Goal: Information Seeking & Learning: Learn about a topic

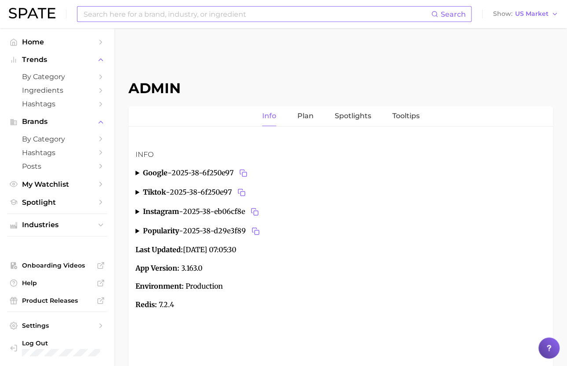
click at [304, 8] on input at bounding box center [257, 14] width 348 height 15
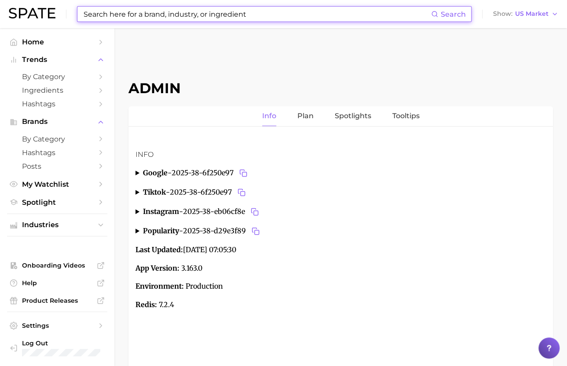
paste input "psoriasis"
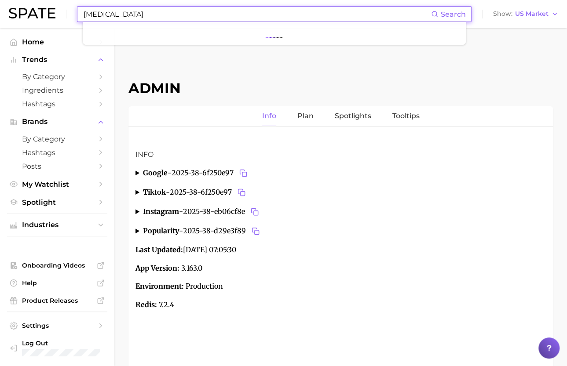
type input "psoriasis"
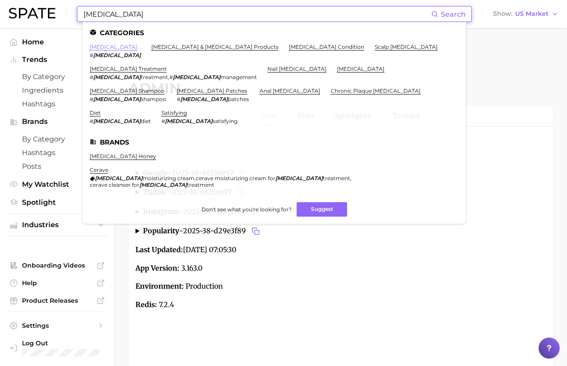
click at [95, 44] on link "psoriasis" at bounding box center [113, 47] width 47 height 7
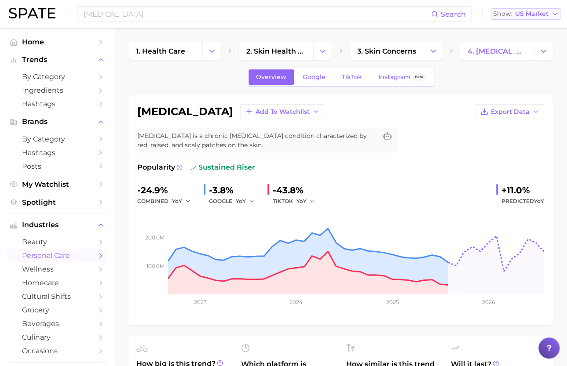
click at [541, 15] on span "US Market" at bounding box center [531, 13] width 33 height 5
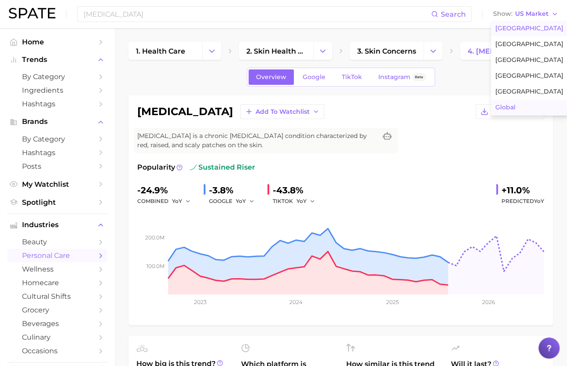
click at [521, 109] on button "Global" at bounding box center [529, 108] width 77 height 16
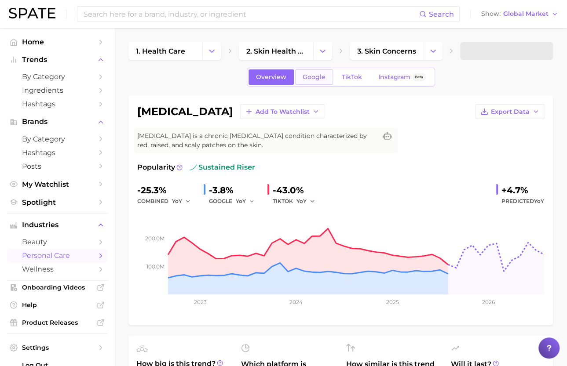
click at [313, 75] on span "Google" at bounding box center [313, 76] width 23 height 7
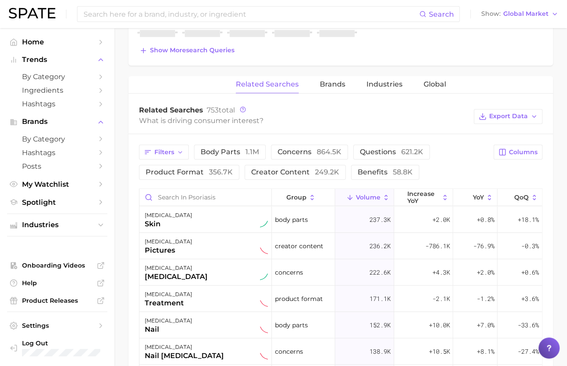
scroll to position [215, 0]
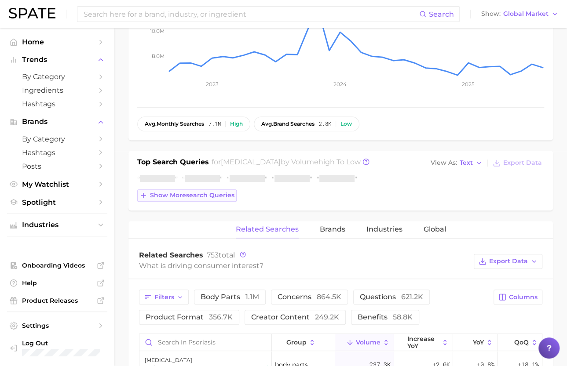
click at [196, 193] on span "Show more search queries" at bounding box center [192, 195] width 84 height 7
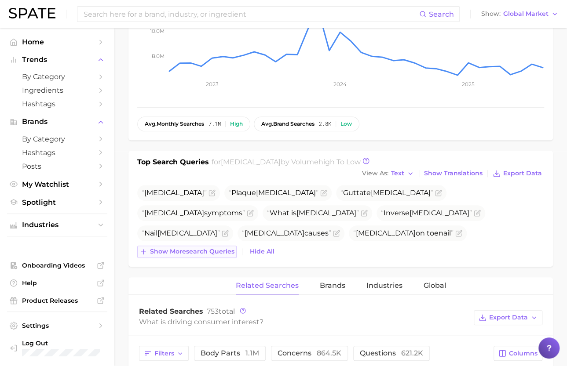
click at [193, 248] on span "Show more search queries" at bounding box center [192, 251] width 84 height 7
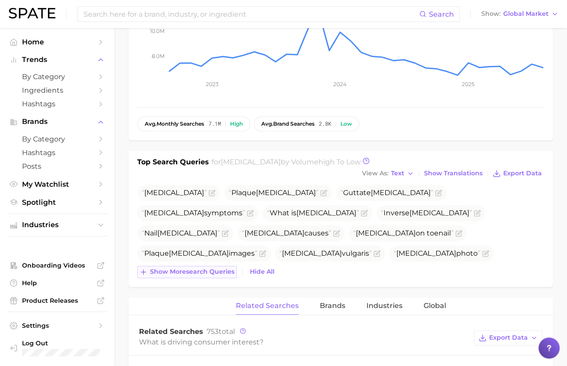
click at [196, 268] on span "Show more search queries" at bounding box center [192, 271] width 84 height 7
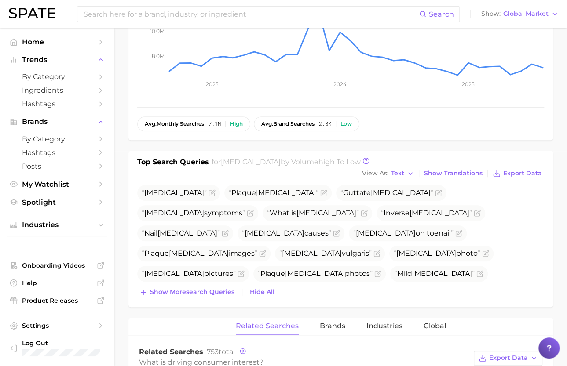
click at [196, 287] on div "Top Search Queries for psoriasis by Volume high to low View As Text Show Transl…" at bounding box center [340, 229] width 424 height 157
click at [196, 288] on span "Show more search queries" at bounding box center [192, 291] width 84 height 7
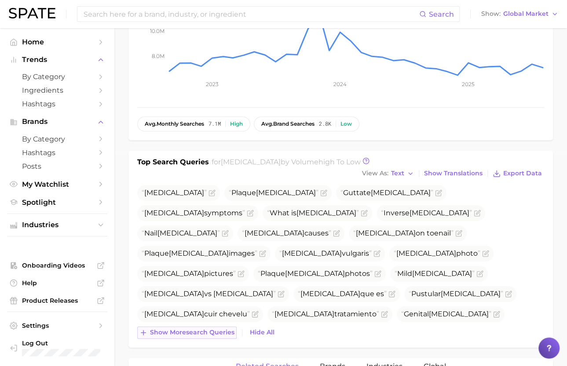
click at [198, 329] on span "Show more search queries" at bounding box center [192, 332] width 84 height 7
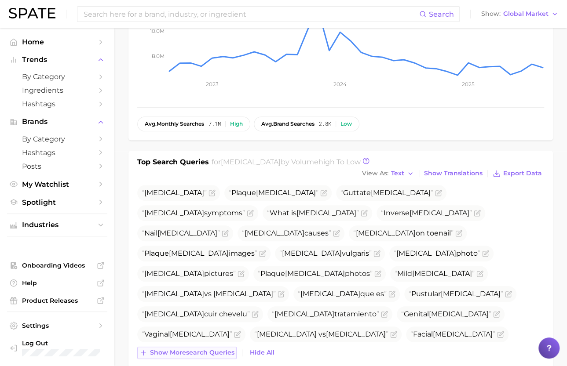
scroll to position [253, 0]
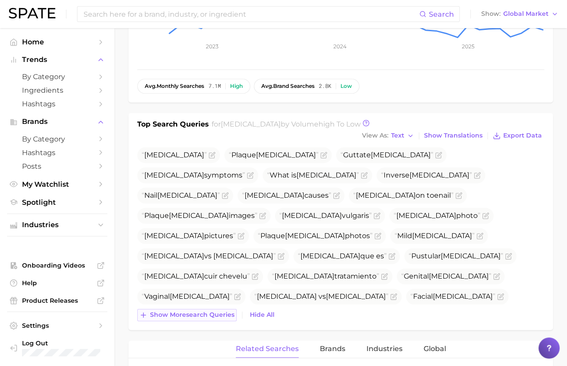
click at [201, 309] on button "Show more search queries" at bounding box center [186, 315] width 99 height 12
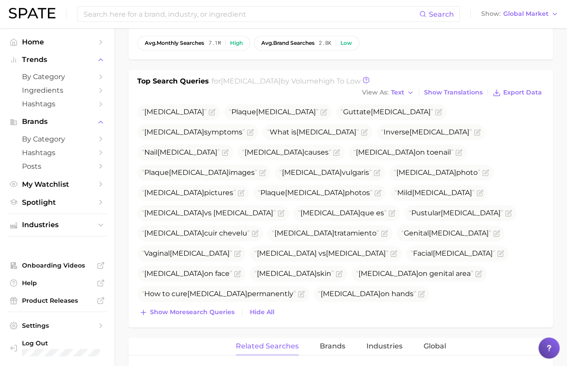
scroll to position [296, 0]
click at [196, 308] on span "Show more search queries" at bounding box center [192, 311] width 84 height 7
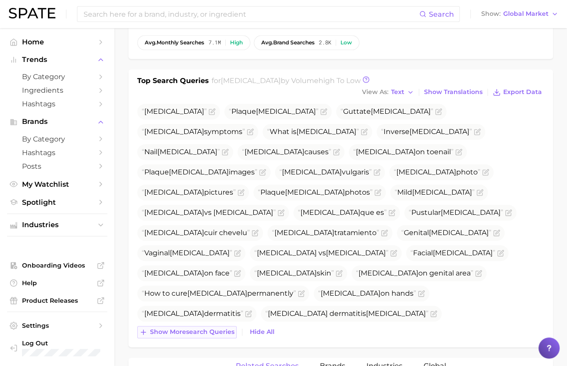
click at [193, 328] on span "Show more search queries" at bounding box center [192, 331] width 84 height 7
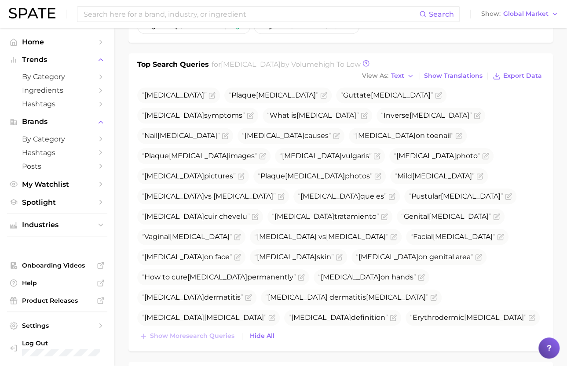
scroll to position [313, 0]
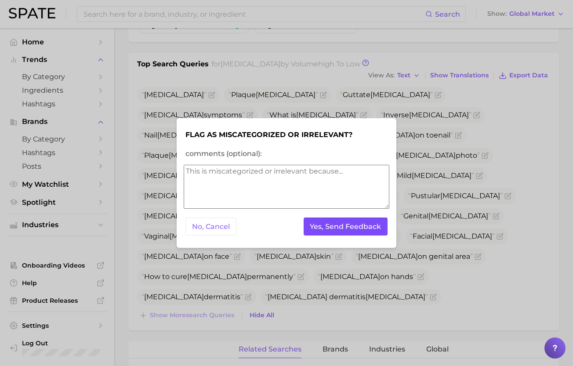
click at [340, 223] on button "Yes, Send Feedback" at bounding box center [346, 227] width 84 height 18
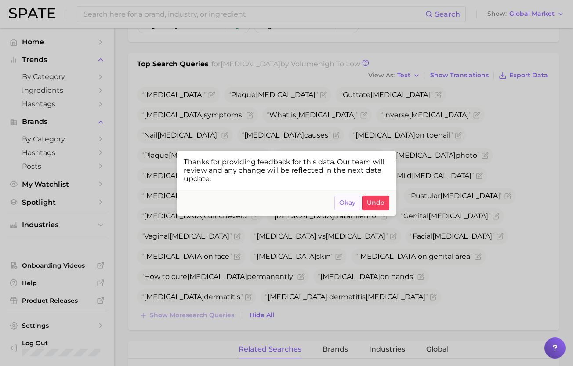
click at [351, 204] on span "Okay" at bounding box center [347, 202] width 16 height 7
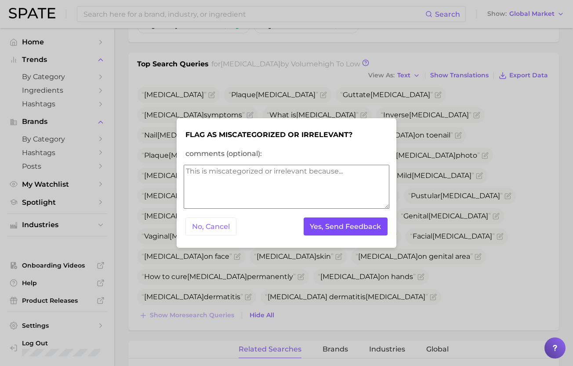
click at [348, 224] on button "Yes, Send Feedback" at bounding box center [346, 227] width 84 height 18
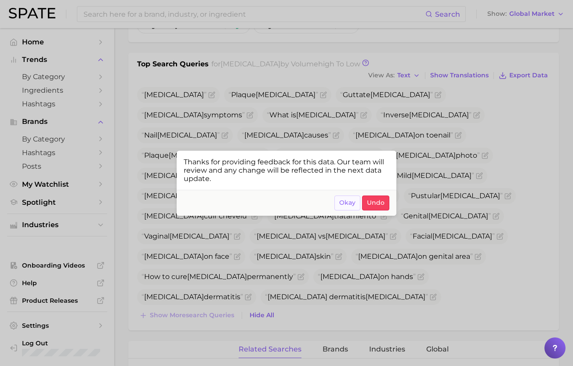
click at [351, 204] on span "Okay" at bounding box center [347, 202] width 16 height 7
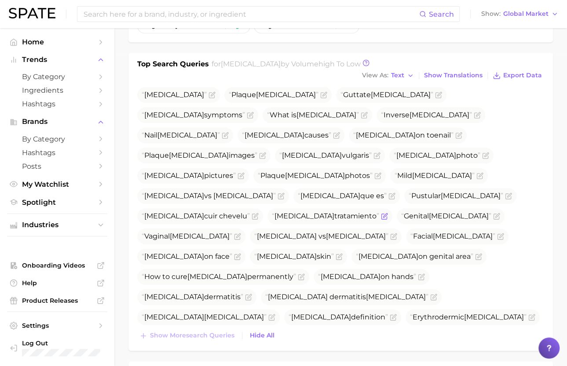
click at [379, 212] on span "Psoriasis tratamiento" at bounding box center [325, 216] width 107 height 8
click at [388, 213] on icon "Flag as miscategorized or irrelevant" at bounding box center [384, 216] width 7 height 7
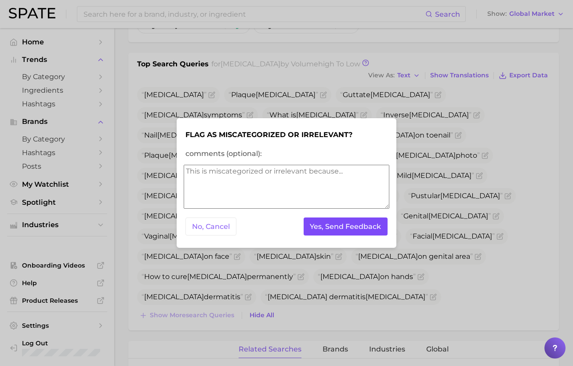
click at [360, 226] on button "Yes, Send Feedback" at bounding box center [346, 227] width 84 height 18
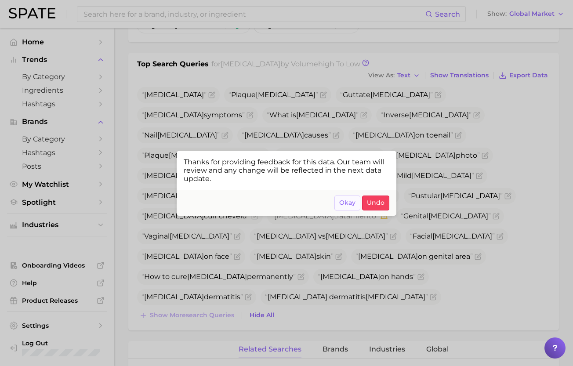
click at [350, 205] on span "Okay" at bounding box center [347, 202] width 16 height 7
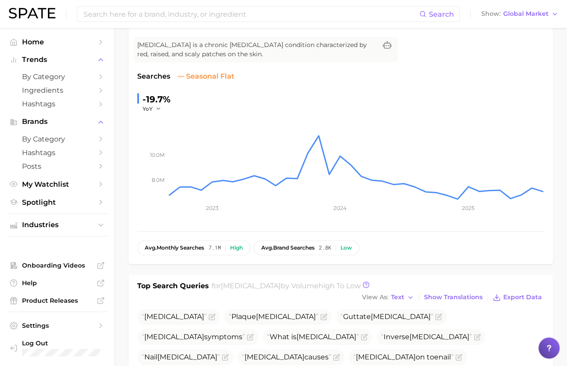
scroll to position [0, 0]
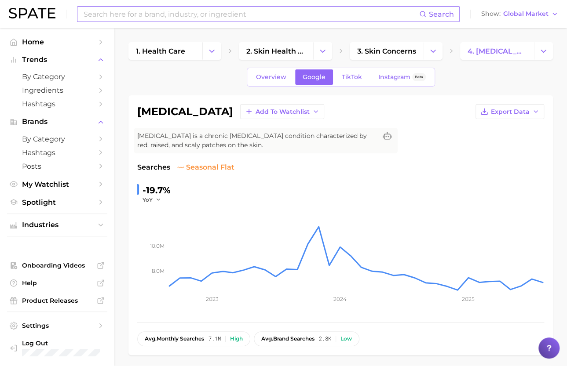
click at [162, 16] on input at bounding box center [251, 14] width 336 height 15
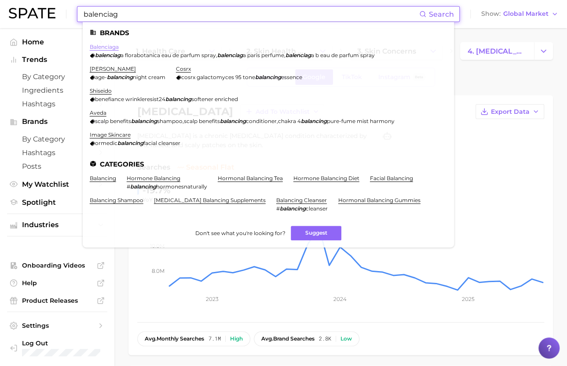
type input "balenciag"
click at [94, 48] on link "balenciaga" at bounding box center [104, 47] width 29 height 7
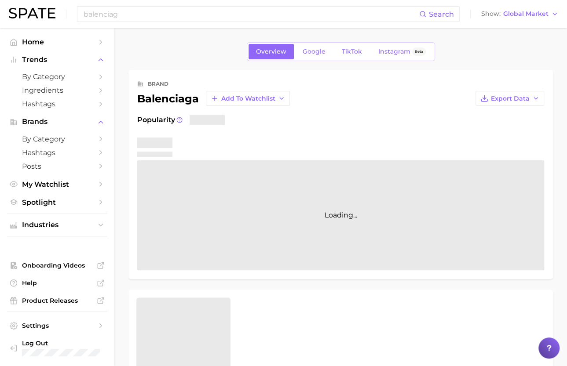
click at [94, 48] on link "Home" at bounding box center [57, 42] width 100 height 14
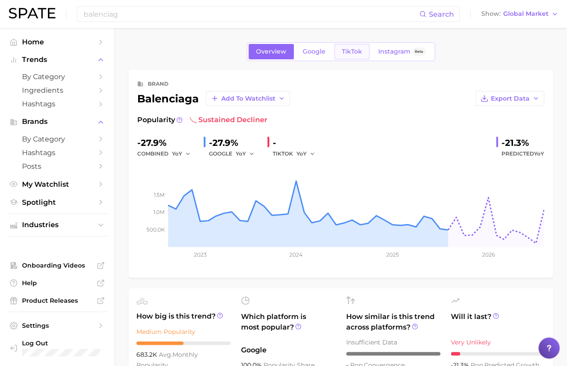
click at [352, 54] on span "TikTok" at bounding box center [352, 51] width 20 height 7
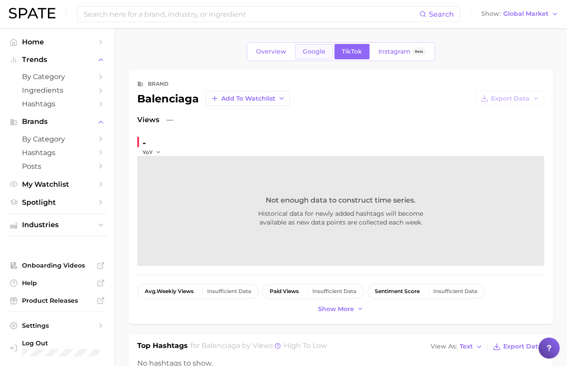
click at [310, 53] on span "Google" at bounding box center [313, 51] width 23 height 7
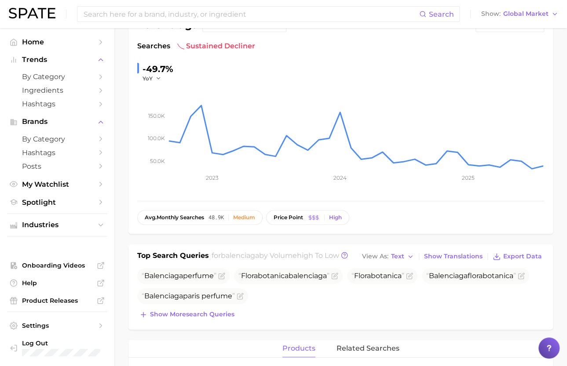
scroll to position [106, 0]
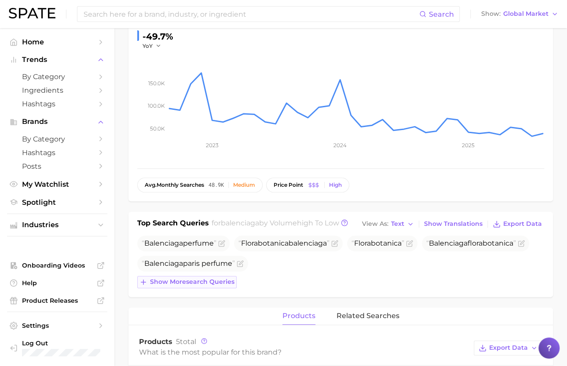
drag, startPoint x: 211, startPoint y: 288, endPoint x: 205, endPoint y: 281, distance: 9.3
click at [205, 281] on div "Top Search Queries for balenciaga by Volume high to low View As Text Show Trans…" at bounding box center [340, 254] width 424 height 85
click at [205, 281] on span "Show more search queries" at bounding box center [192, 281] width 84 height 7
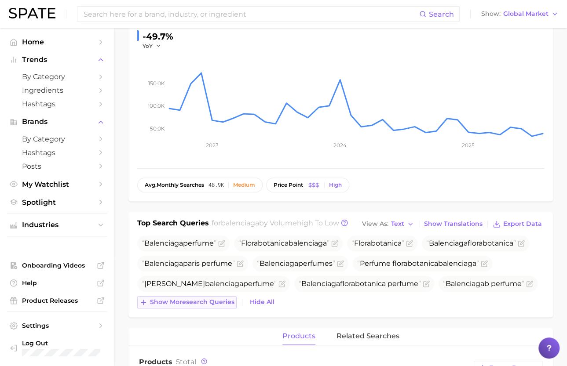
click at [205, 299] on span "Show more search queries" at bounding box center [192, 302] width 84 height 7
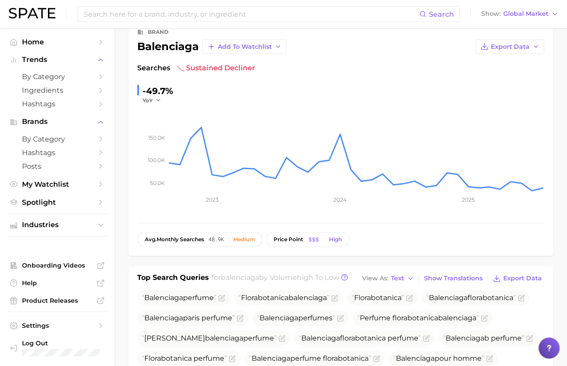
scroll to position [0, 0]
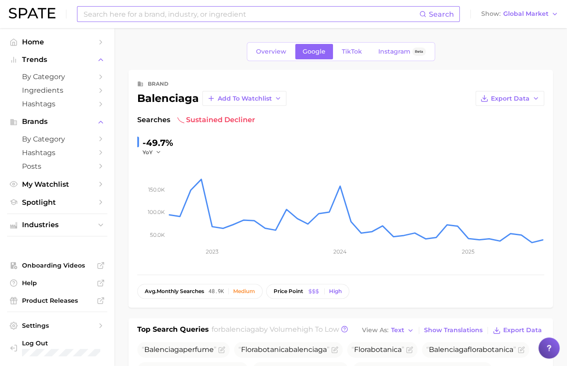
click at [238, 13] on input at bounding box center [251, 14] width 336 height 15
type input "#balenciagaperfume"
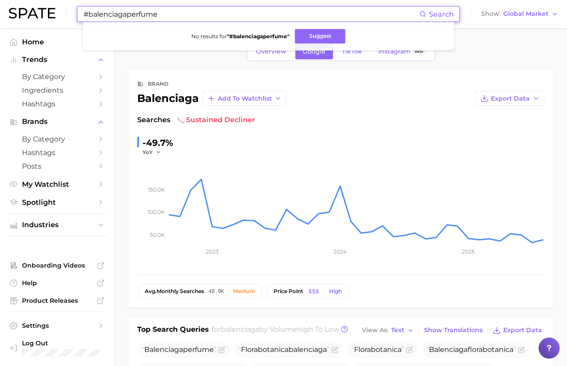
click at [207, 14] on input "#balenciagaperfume" at bounding box center [251, 14] width 336 height 15
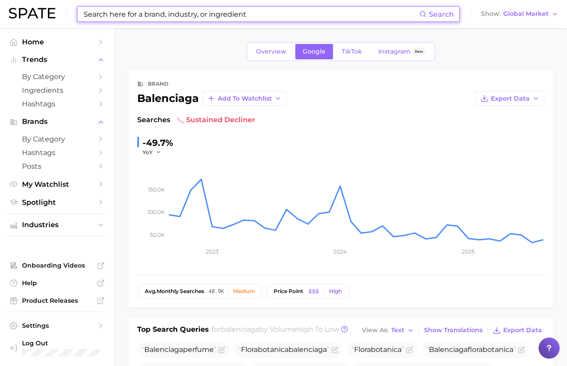
click at [216, 15] on input at bounding box center [251, 14] width 336 height 15
type input "#"
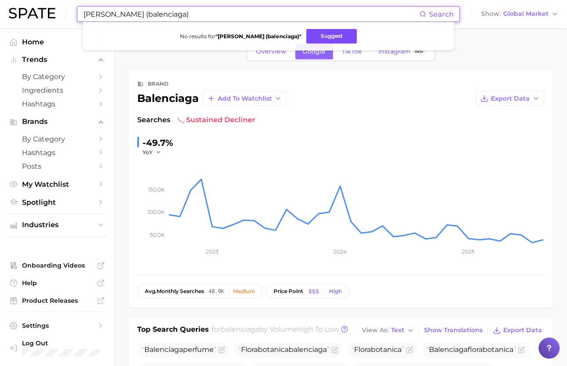
click at [306, 38] on button "Suggest" at bounding box center [331, 36] width 51 height 15
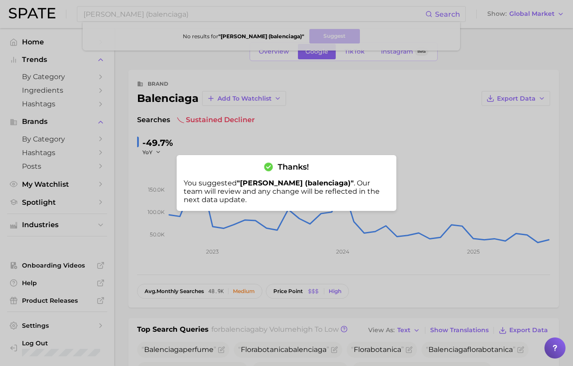
click at [179, 96] on div at bounding box center [286, 183] width 573 height 366
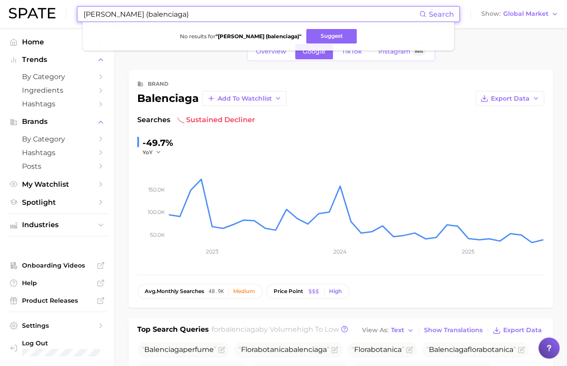
click at [150, 12] on input "le dix (balenciaga)" at bounding box center [251, 14] width 336 height 15
paste input "No Comment, Getaria, Twenty Four Seven, To be Confirmed, Muscara, Extra, Cristó…"
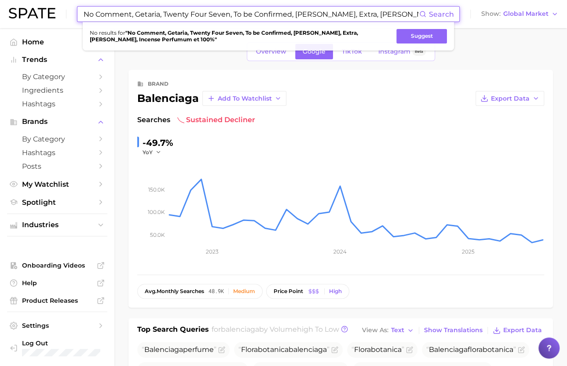
scroll to position [0, 59]
drag, startPoint x: 131, startPoint y: 15, endPoint x: 451, endPoint y: -3, distance: 320.6
click at [451, 0] on html "No Comment, Getaria, Twenty Four Seven, To be Confirmed, Muscara, Extra, Cristó…" at bounding box center [283, 183] width 567 height 366
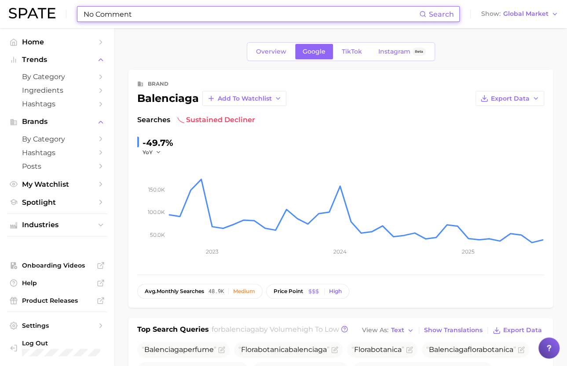
scroll to position [0, 0]
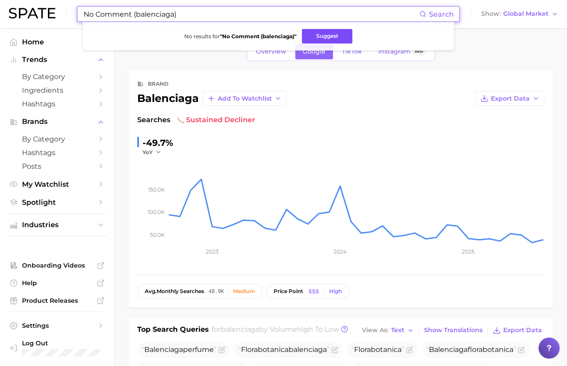
click at [339, 36] on button "Suggest" at bounding box center [327, 36] width 51 height 15
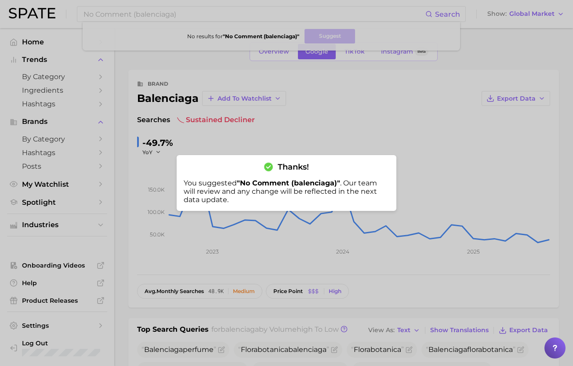
click at [120, 13] on div at bounding box center [286, 183] width 573 height 366
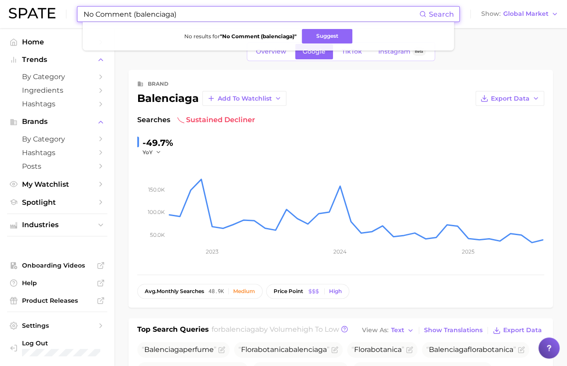
drag, startPoint x: 131, startPoint y: 15, endPoint x: 38, endPoint y: 20, distance: 92.9
click at [38, 20] on div "No Comment (balenciaga) Search No results for " No Comment (balenciaga) " Sugge…" at bounding box center [283, 14] width 549 height 28
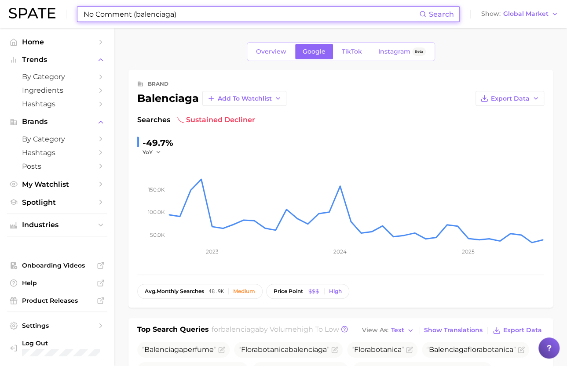
paste input ", Getaria, Twenty Four Seven, To be Confirmed, Muscara, Extra, Cristóbal, Incen…"
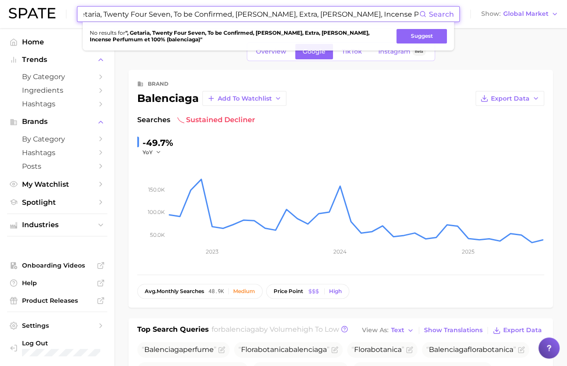
click at [105, 14] on input ", Getaria, Twenty Four Seven, To be Confirmed, Muscara, Extra, Cristóbal, Incen…" at bounding box center [251, 14] width 336 height 15
drag, startPoint x: 87, startPoint y: 13, endPoint x: 29, endPoint y: 14, distance: 58.5
click at [29, 14] on div ", Getaria, Twenty Four Seven, To be Confirmed, Muscara, Extra, Cristóbal, Incen…" at bounding box center [283, 14] width 549 height 28
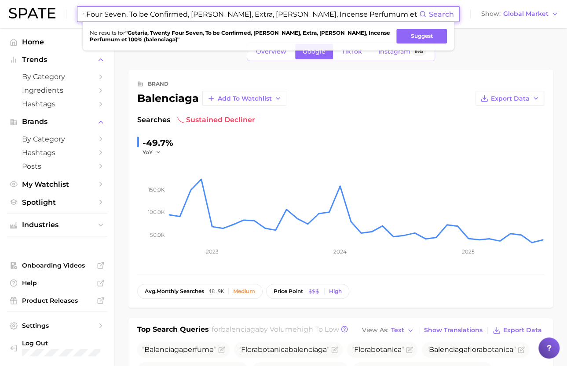
drag, startPoint x: 108, startPoint y: 15, endPoint x: 378, endPoint y: 13, distance: 269.5
click at [378, 13] on input "Getaria, Twenty Four Seven, To be Confirmed, Muscara, Extra, Cristóbal, Incense…" at bounding box center [251, 14] width 336 height 15
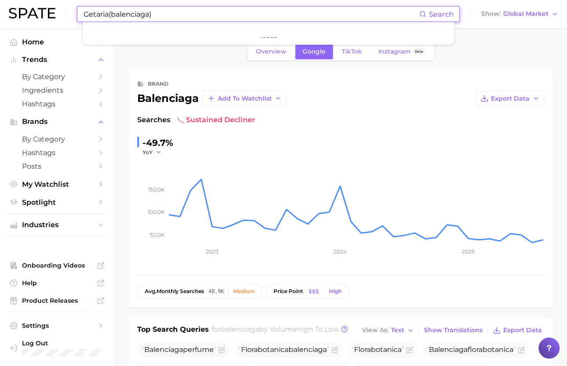
scroll to position [0, 0]
click at [326, 37] on button "Suggest" at bounding box center [317, 36] width 51 height 15
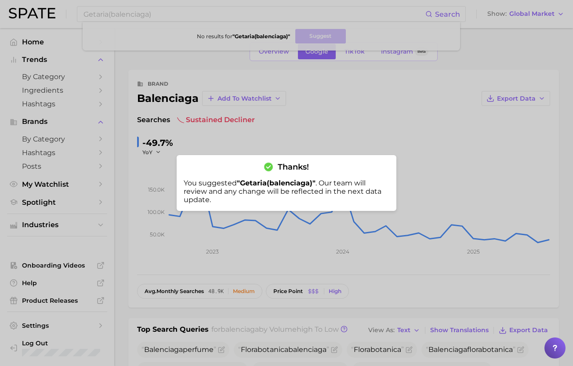
click at [99, 12] on div at bounding box center [286, 183] width 573 height 366
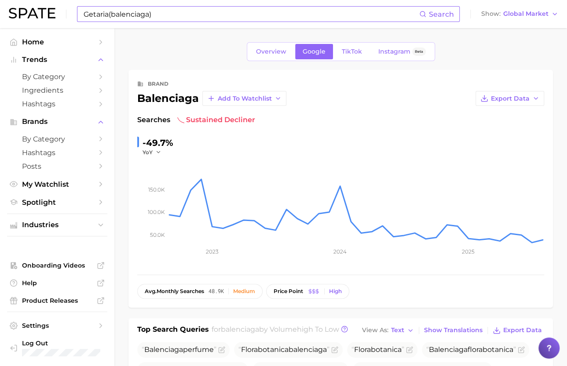
click at [95, 15] on input "Getaria(balenciaga)" at bounding box center [251, 14] width 336 height 15
paste input ", Twenty Four Seven, To be Confirmed, Muscara, Extra, Cristóbal, Incense Perfum…"
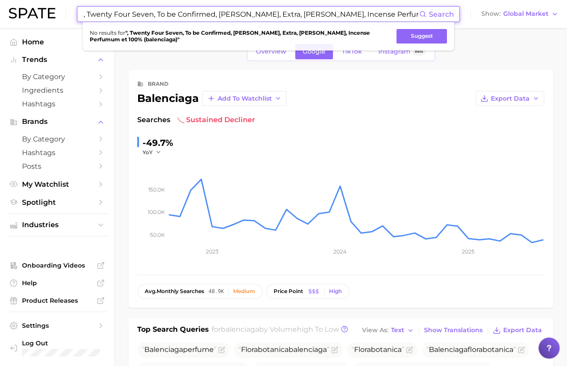
drag, startPoint x: 145, startPoint y: 21, endPoint x: 137, endPoint y: 19, distance: 8.1
click at [137, 19] on input ", Twenty Four Seven, To be Confirmed, Muscara, Extra, Cristóbal, Incense Perfum…" at bounding box center [251, 14] width 336 height 15
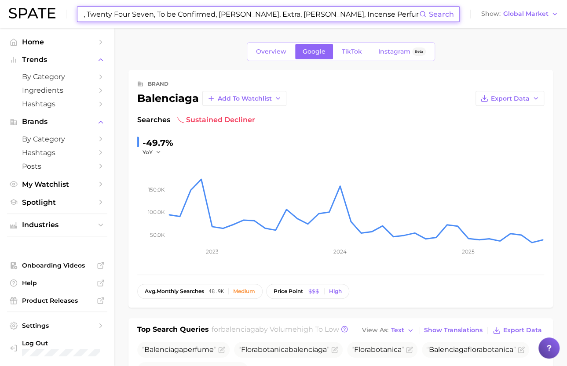
click at [112, 13] on input ", Twenty Four Seven, To be Confirmed, Muscara, Extra, Cristóbal, Incense Perfum…" at bounding box center [251, 14] width 336 height 15
click at [88, 12] on input ", Twenty Four Seven, To be Confirmed, Muscara, Extra, Cristóbal, Incense Perfum…" at bounding box center [251, 14] width 336 height 15
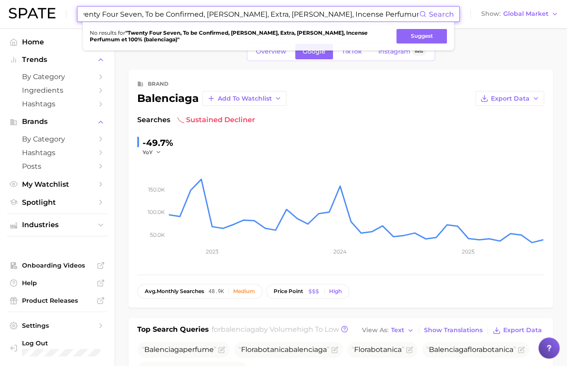
scroll to position [0, 20]
drag, startPoint x: 149, startPoint y: 16, endPoint x: 377, endPoint y: 12, distance: 228.7
click at [377, 12] on input "Twenty Four Seven, To be Confirmed, Muscara, Extra, Cristóbal, Incense Perfumum…" at bounding box center [251, 14] width 336 height 15
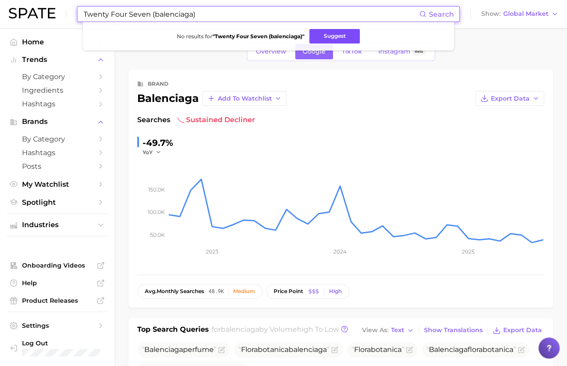
click at [338, 39] on button "Suggest" at bounding box center [334, 36] width 51 height 15
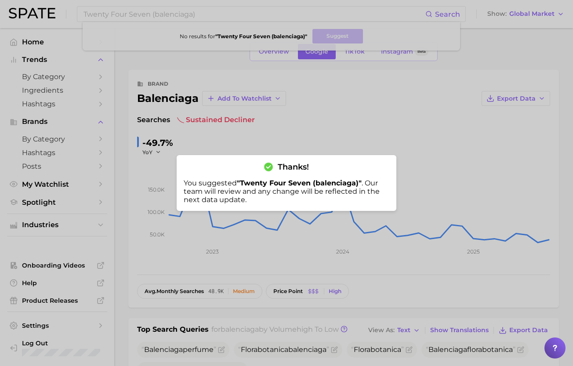
click at [164, 82] on div at bounding box center [286, 183] width 573 height 366
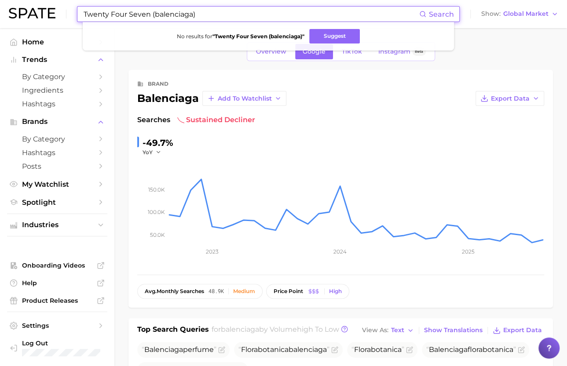
drag, startPoint x: 149, startPoint y: 14, endPoint x: 74, endPoint y: 18, distance: 74.8
click at [74, 18] on div "Twenty Four Seven (balenciaga) Search No results for " Twenty Four Seven (balen…" at bounding box center [283, 14] width 549 height 28
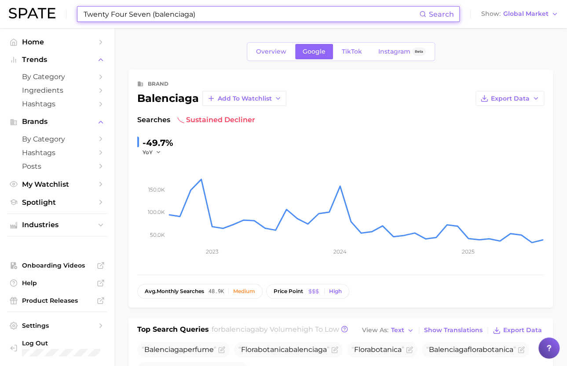
paste input ", To be Confirmed, Muscara, Extra, Cristóbal, Incense Perfumum et 100%"
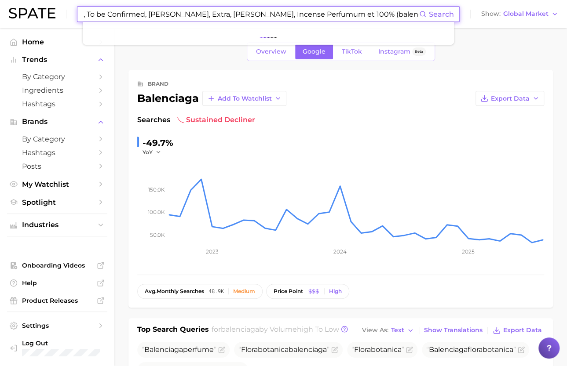
click at [87, 15] on input ", To be Confirmed, Muscara, Extra, Cristóbal, Incense Perfumum et 100% (balenci…" at bounding box center [251, 14] width 336 height 15
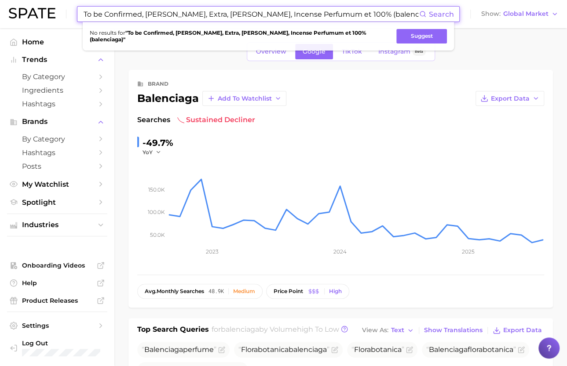
drag, startPoint x: 142, startPoint y: 15, endPoint x: 332, endPoint y: 12, distance: 190.8
click at [332, 12] on input "To be Confirmed, Muscara, Extra, Cristóbal, Incense Perfumum et 100% (balenciag…" at bounding box center [251, 14] width 336 height 15
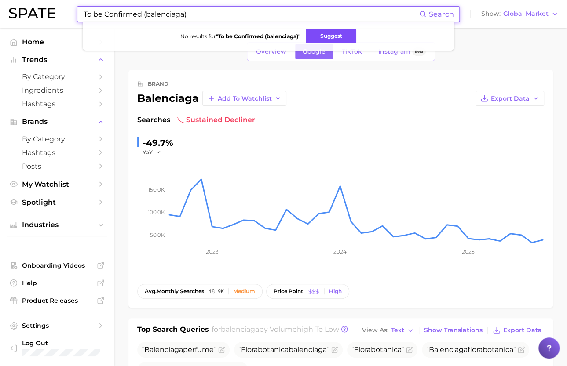
click at [320, 37] on button "Suggest" at bounding box center [331, 36] width 51 height 15
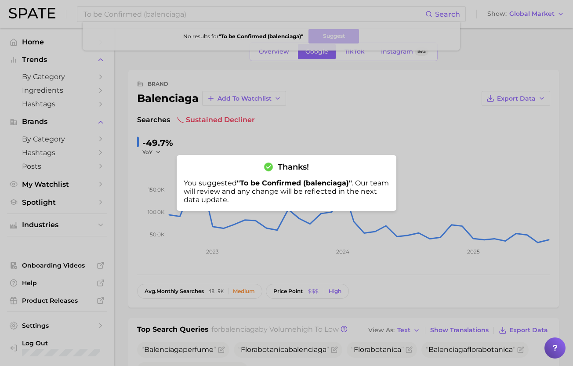
click at [128, 13] on div at bounding box center [286, 183] width 573 height 366
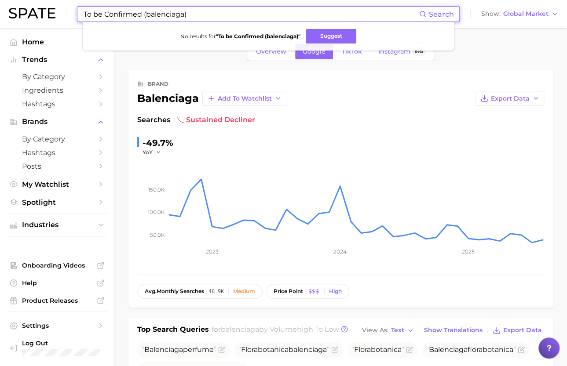
drag, startPoint x: 141, startPoint y: 13, endPoint x: 62, endPoint y: 16, distance: 78.8
click at [62, 16] on div "To be Confirmed (balenciaga) Search No results for " To be Confirmed (balenciag…" at bounding box center [283, 14] width 549 height 28
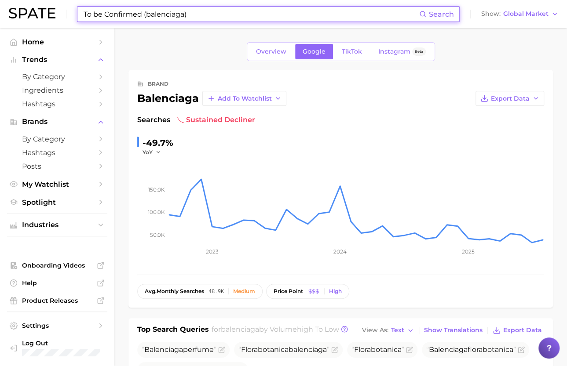
paste input ", Muscara, Extra, Cristóbal, Incense Perfumum et 100%"
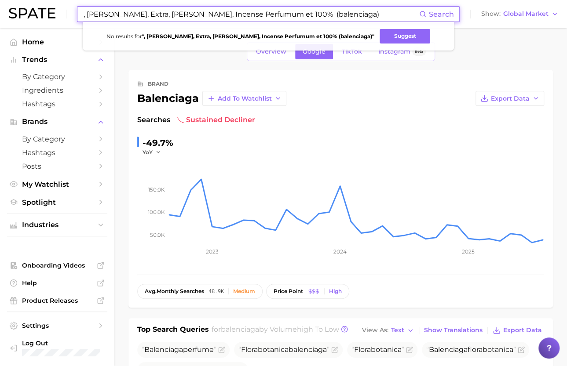
click at [86, 15] on input ", Muscara, Extra, Cristóbal, Incense Perfumum et 100% (balenciaga)" at bounding box center [251, 14] width 336 height 15
drag, startPoint x: 134, startPoint y: 15, endPoint x: 273, endPoint y: 13, distance: 138.5
click at [273, 13] on input "Muscara, Extra, Cristóbal, Incense Perfumum et 100% (balenciaga)" at bounding box center [251, 14] width 336 height 15
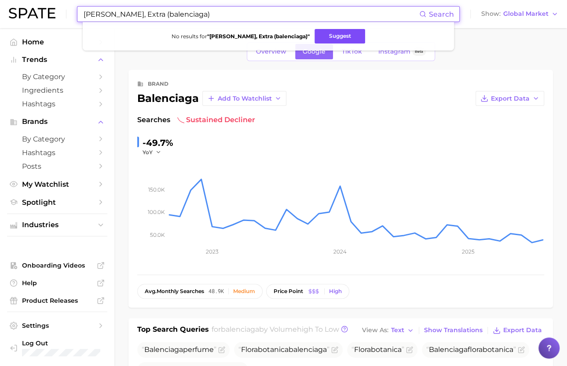
click at [314, 43] on button "Suggest" at bounding box center [339, 36] width 51 height 15
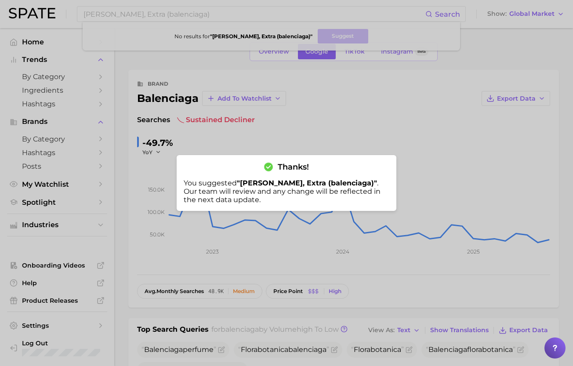
click at [133, 15] on div at bounding box center [286, 183] width 573 height 366
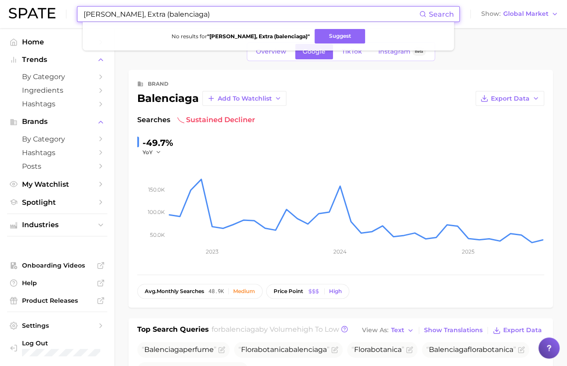
drag, startPoint x: 133, startPoint y: 15, endPoint x: 45, endPoint y: 15, distance: 87.9
click at [45, 15] on div "Muscara, Extra (balenciaga) Search No results for " Muscara, Extra (balenciaga)…" at bounding box center [283, 14] width 549 height 28
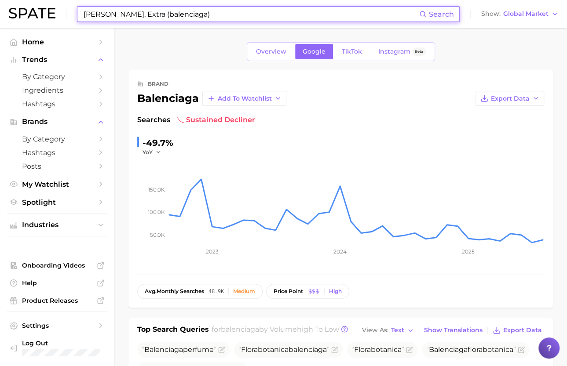
paste input ", Cristóbal, Incense Perfumum et 100%"
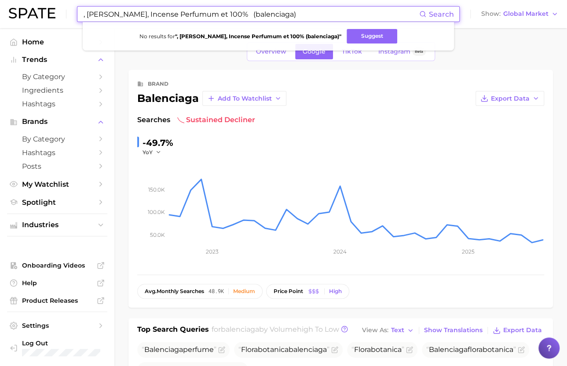
click at [88, 14] on input ", Cristóbal, Incense Perfumum et 100% (balenciaga)" at bounding box center [251, 14] width 336 height 15
drag, startPoint x: 113, startPoint y: 14, endPoint x: 218, endPoint y: 10, distance: 104.7
click at [218, 10] on input "Cristóbal, Incense Perfumum et 100% (balenciaga)" at bounding box center [251, 14] width 336 height 15
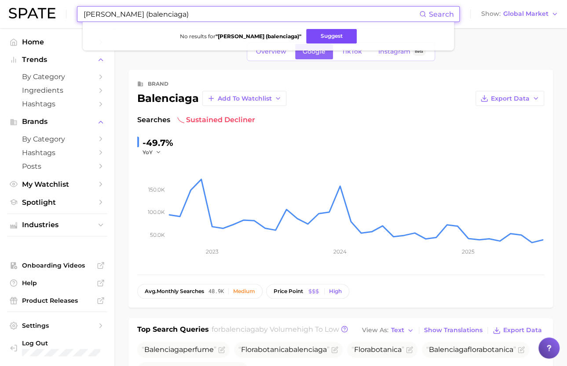
click at [318, 40] on button "Suggest" at bounding box center [331, 36] width 51 height 15
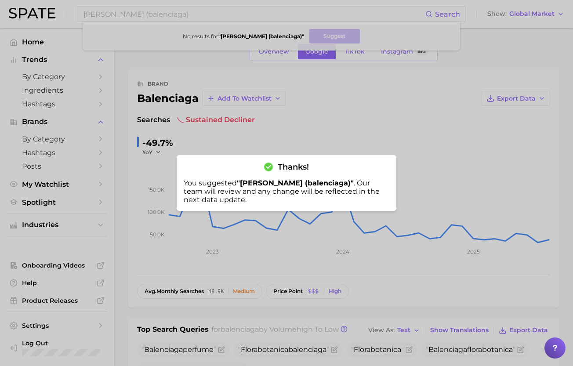
click at [117, 52] on div at bounding box center [286, 183] width 573 height 366
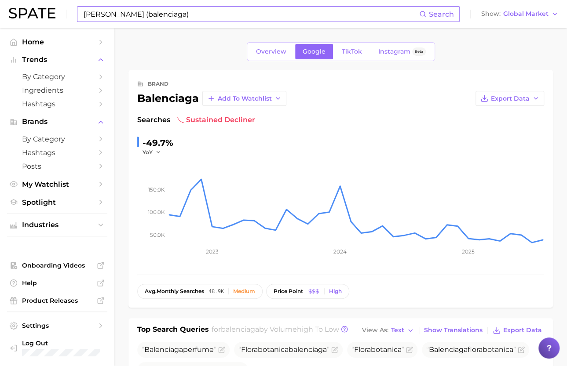
click at [93, 15] on input "Cristóbal (balenciaga)" at bounding box center [251, 14] width 336 height 15
paste input ", Incense Perfumum et 100%"
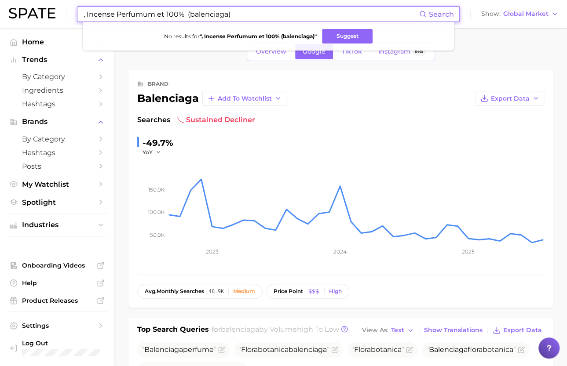
click at [86, 15] on input ", Incense Perfumum et 100% (balenciaga)" at bounding box center [251, 14] width 336 height 15
drag, startPoint x: 151, startPoint y: 14, endPoint x: 182, endPoint y: 13, distance: 31.2
click at [182, 13] on input "Incense Perfumum et 100% (balenciaga)" at bounding box center [251, 14] width 336 height 15
click at [329, 32] on button "Suggest" at bounding box center [335, 36] width 51 height 15
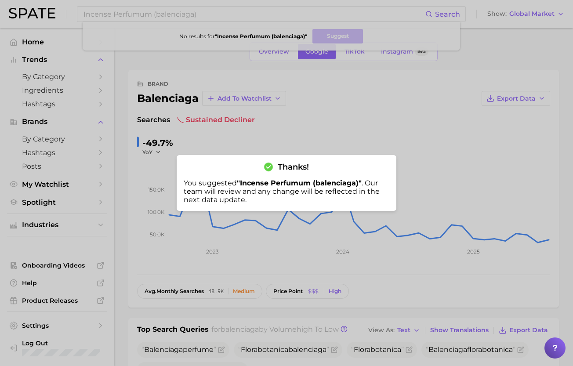
click at [151, 15] on div at bounding box center [286, 183] width 573 height 366
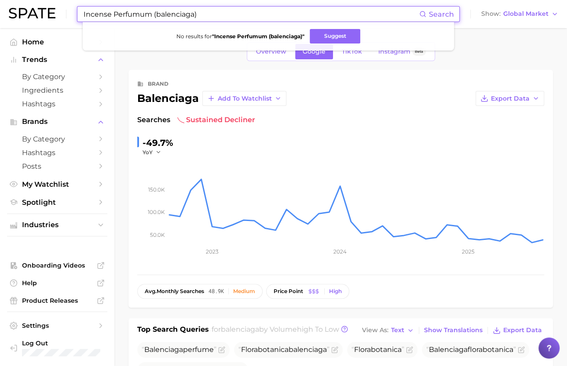
click at [151, 15] on input "Incense Perfumum (balenciaga)" at bounding box center [251, 14] width 336 height 15
drag, startPoint x: 151, startPoint y: 15, endPoint x: 52, endPoint y: 12, distance: 99.4
click at [52, 12] on div "Incense Perfumum (balenciaga) Search No results for " Incense Perfumum (balenci…" at bounding box center [283, 14] width 549 height 28
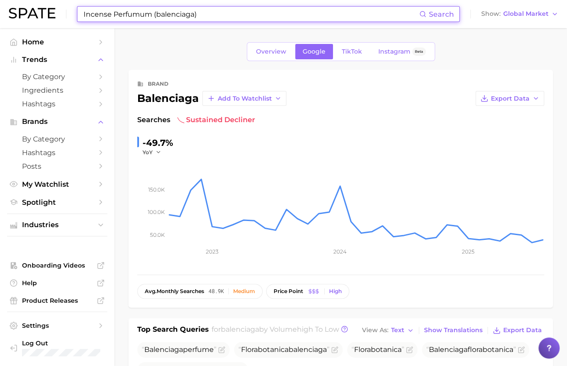
paste input "et 100%"
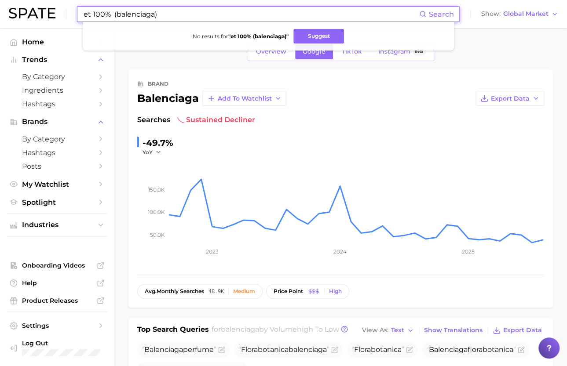
click at [93, 15] on input "et 100% (balenciaga)" at bounding box center [251, 14] width 336 height 15
click at [308, 37] on button "Suggest" at bounding box center [315, 36] width 51 height 15
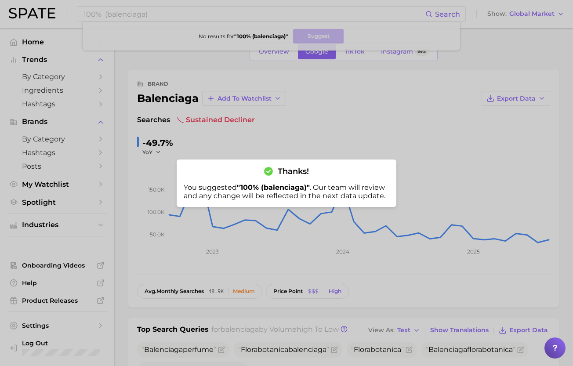
click at [152, 10] on div at bounding box center [286, 183] width 573 height 366
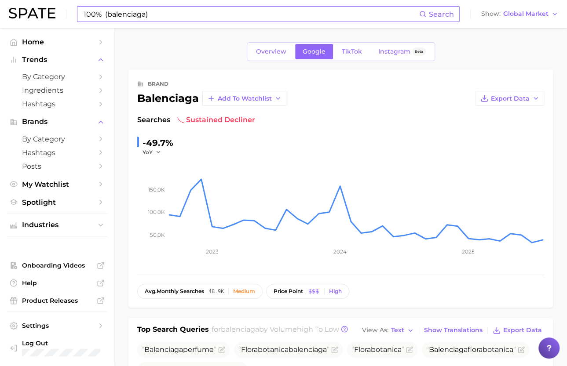
click at [152, 14] on input "100% (balenciaga)" at bounding box center [251, 14] width 336 height 15
paste input "Miu Miu Eau de Parfum"
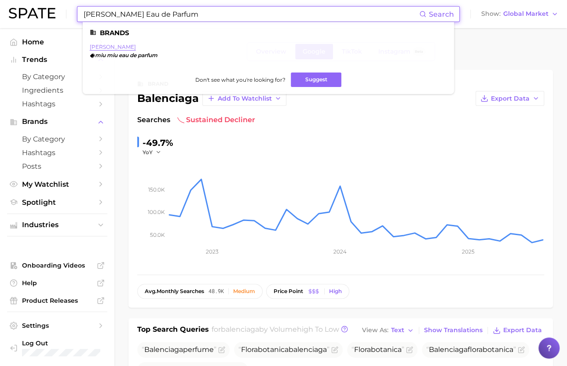
type input "Miu Miu Eau de Parfum"
click at [107, 46] on link "miu miu" at bounding box center [113, 47] width 46 height 7
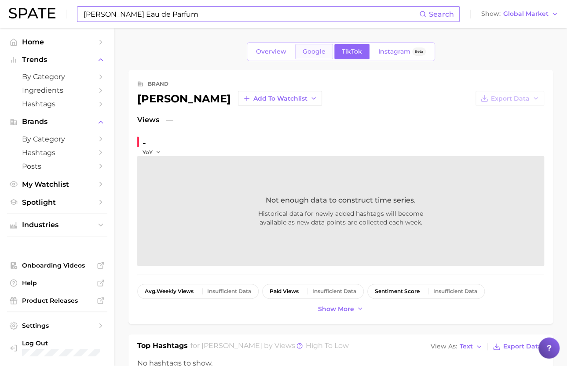
click at [316, 54] on span "Google" at bounding box center [313, 51] width 23 height 7
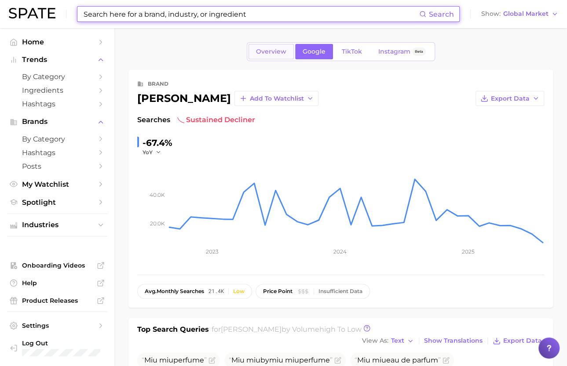
click at [272, 48] on span "Overview" at bounding box center [271, 51] width 30 height 7
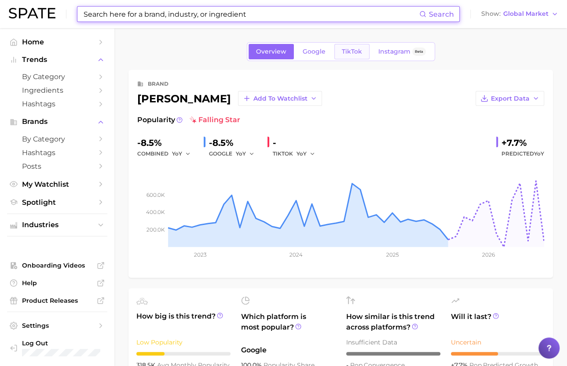
click at [350, 52] on span "TikTok" at bounding box center [352, 51] width 20 height 7
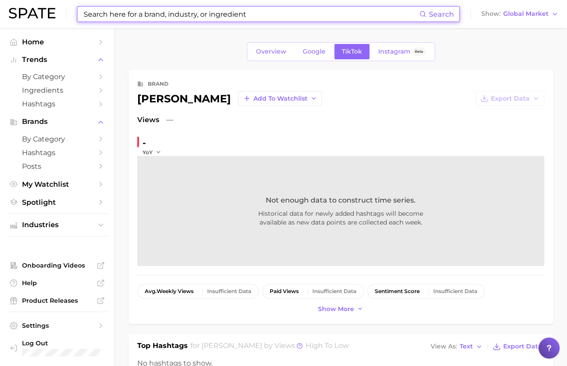
paste input "Miu Miu Eau de Parfum"
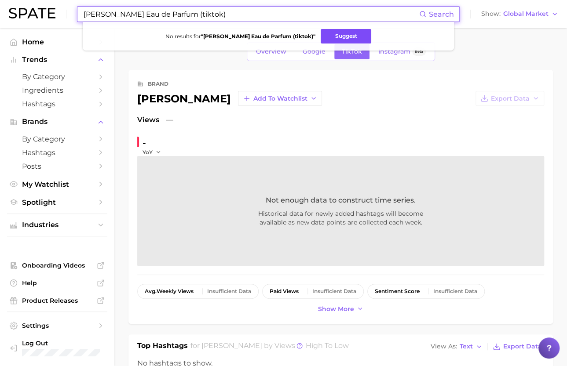
click at [323, 33] on button "Suggest" at bounding box center [346, 36] width 51 height 15
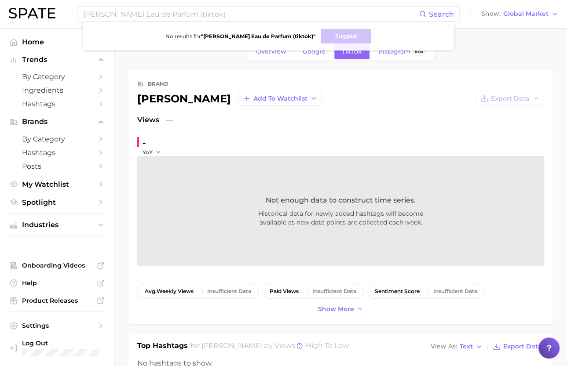
click at [229, 148] on div "- YoY" at bounding box center [193, 146] width 113 height 20
click at [314, 56] on link "Google" at bounding box center [314, 51] width 38 height 15
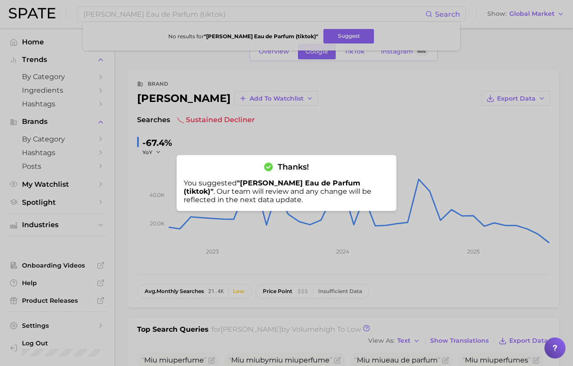
click at [346, 110] on div at bounding box center [286, 183] width 573 height 366
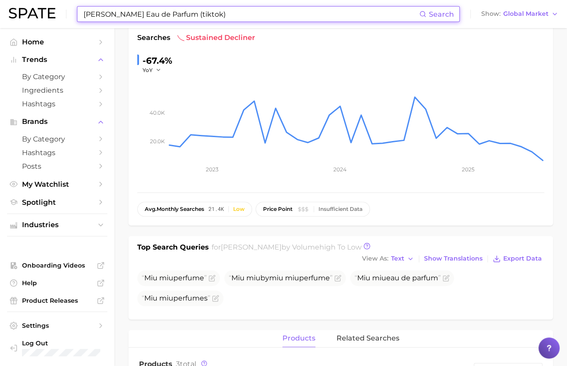
scroll to position [80, 0]
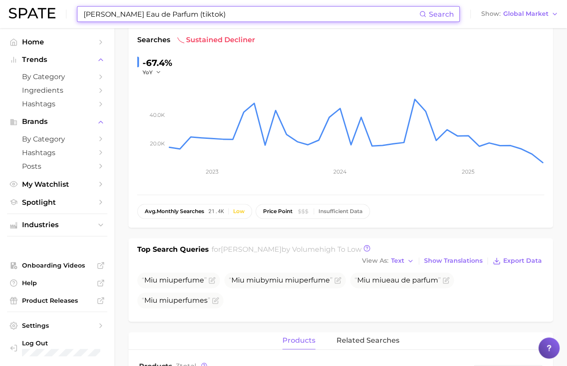
click at [509, 22] on div "Miu Miu Eau de Parfum (tiktok) Search Show Global Market" at bounding box center [283, 14] width 549 height 28
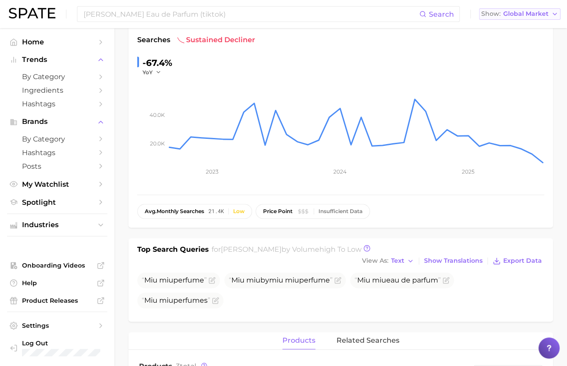
click at [515, 16] on span "Global Market" at bounding box center [525, 13] width 45 height 5
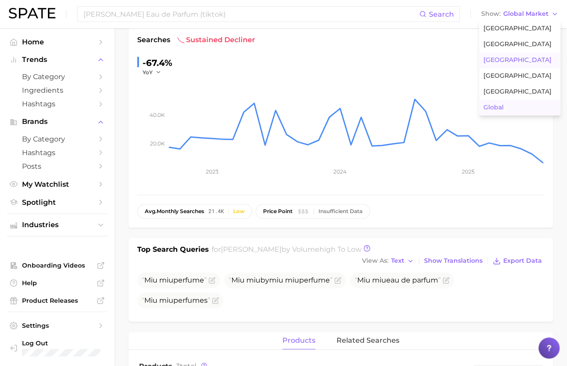
click at [510, 57] on button "France" at bounding box center [519, 60] width 81 height 16
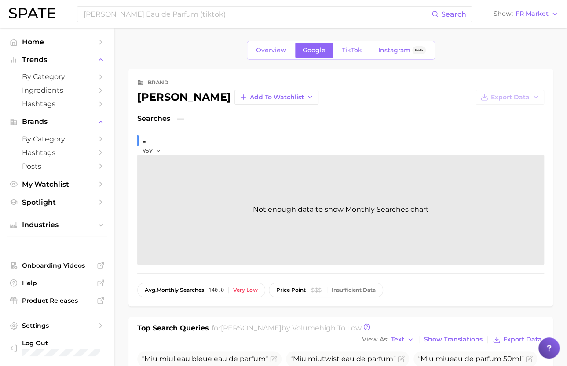
scroll to position [1, 0]
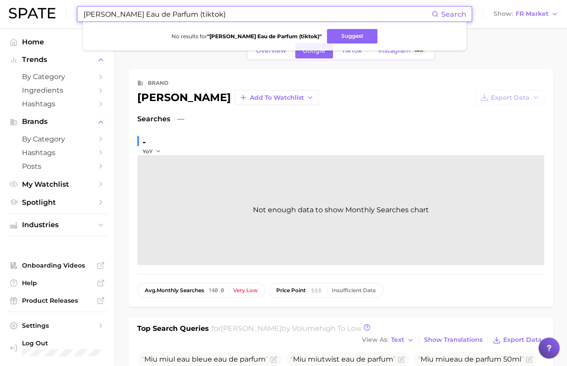
click at [205, 18] on input "Miu Miu Eau de Parfum (tiktok)" at bounding box center [257, 14] width 349 height 15
paste input "Paradigme"
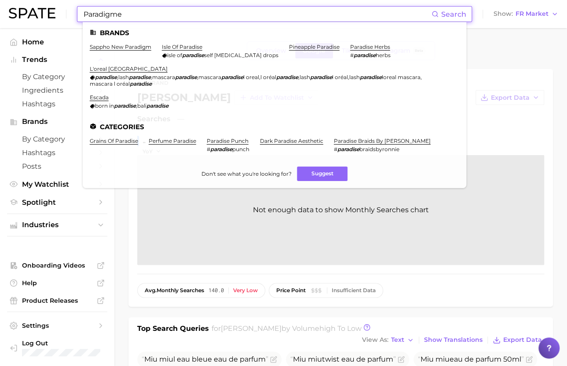
click at [119, 15] on input "Paradigme" at bounding box center [257, 14] width 349 height 15
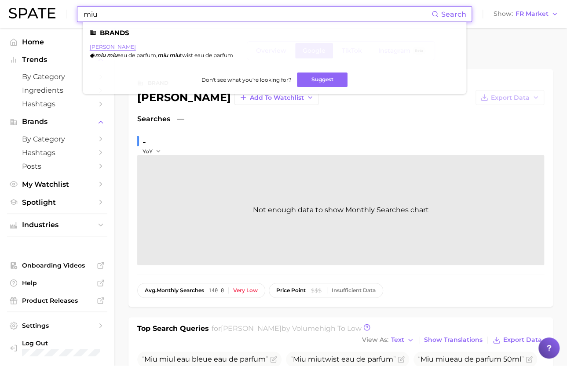
type input "miu"
click at [103, 46] on link "miu miu" at bounding box center [113, 47] width 46 height 7
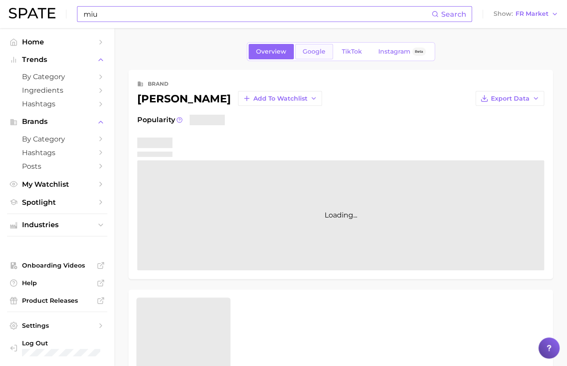
click at [321, 53] on span "Google" at bounding box center [313, 51] width 23 height 7
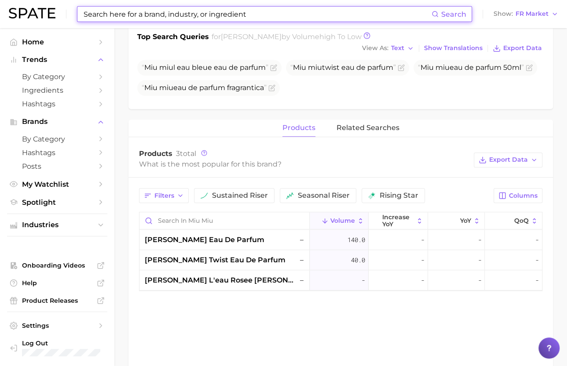
scroll to position [388, 0]
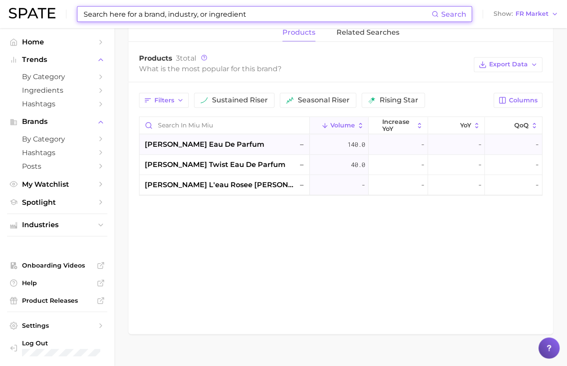
click at [259, 139] on div "miu miu eau de parfum –" at bounding box center [225, 144] width 161 height 11
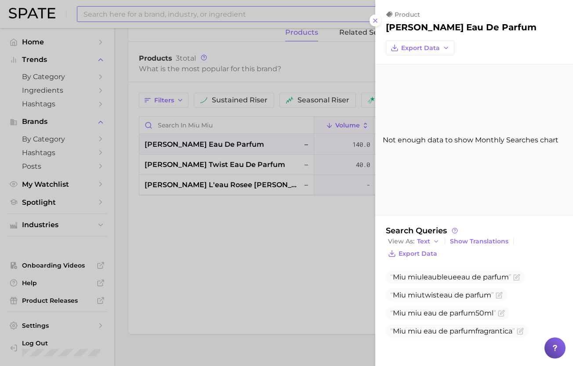
click at [299, 262] on div at bounding box center [286, 183] width 573 height 366
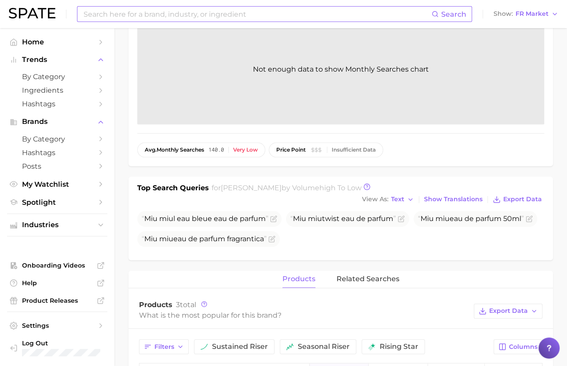
scroll to position [135, 0]
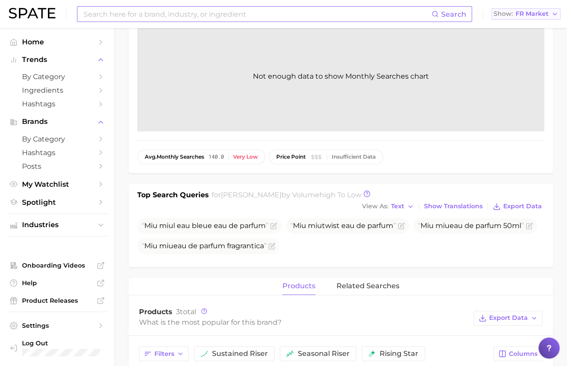
click at [538, 19] on button "Show FR Market" at bounding box center [525, 13] width 69 height 11
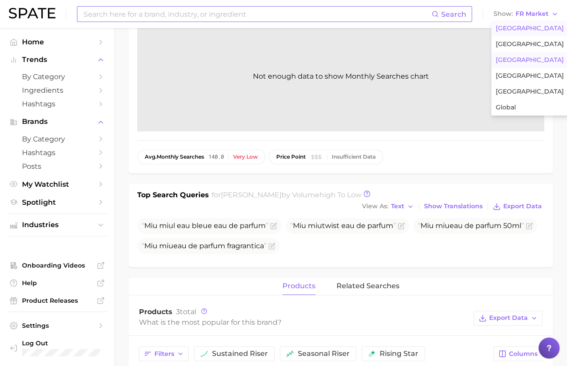
click at [522, 31] on span "United States" at bounding box center [529, 28] width 68 height 7
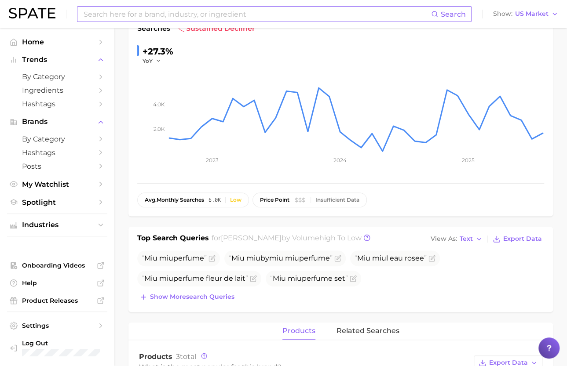
scroll to position [11, 0]
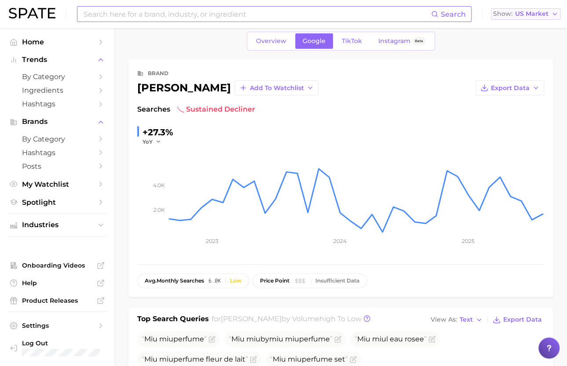
click at [545, 18] on button "Show US Market" at bounding box center [525, 13] width 69 height 11
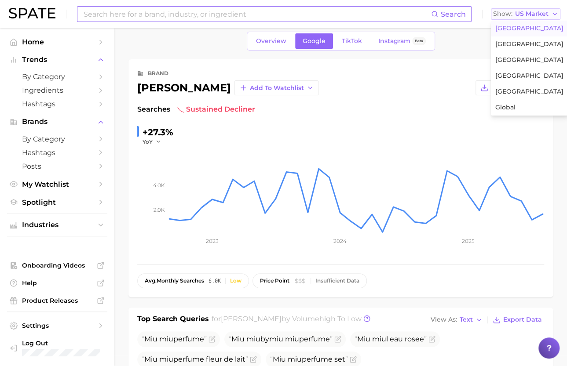
click at [545, 18] on button "Show US Market" at bounding box center [525, 13] width 69 height 11
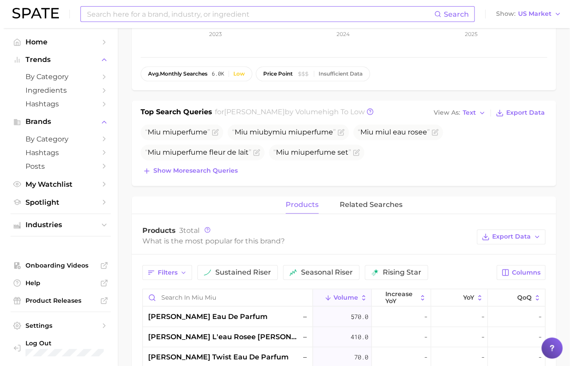
scroll to position [270, 0]
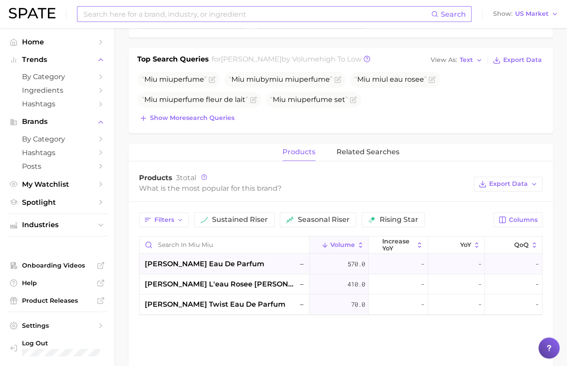
click at [248, 261] on div "miu miu eau de parfum –" at bounding box center [225, 264] width 161 height 11
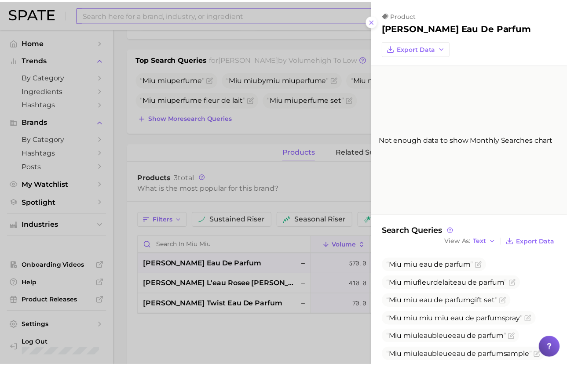
scroll to position [118, 0]
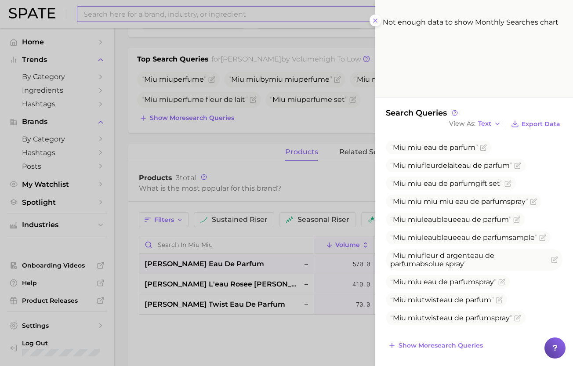
click at [288, 231] on div at bounding box center [286, 183] width 573 height 366
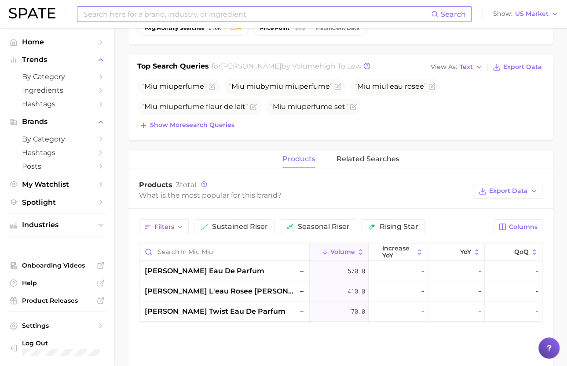
scroll to position [0, 0]
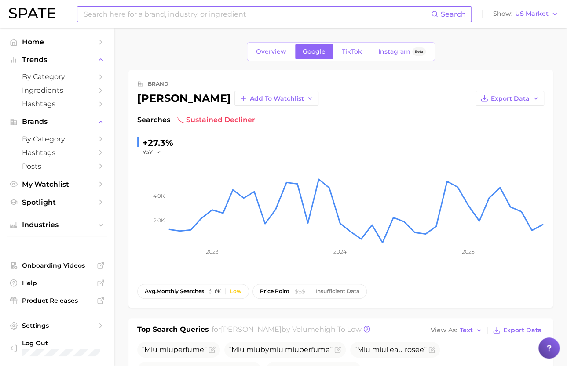
click at [227, 11] on input at bounding box center [257, 14] width 348 height 15
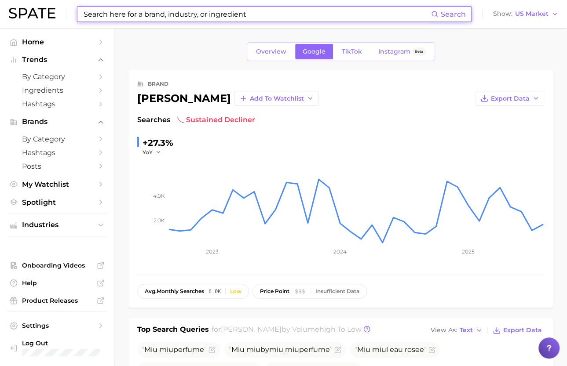
paste input "wall street journal"
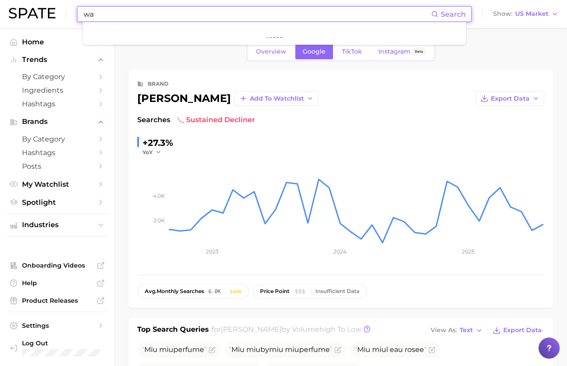
type input "w"
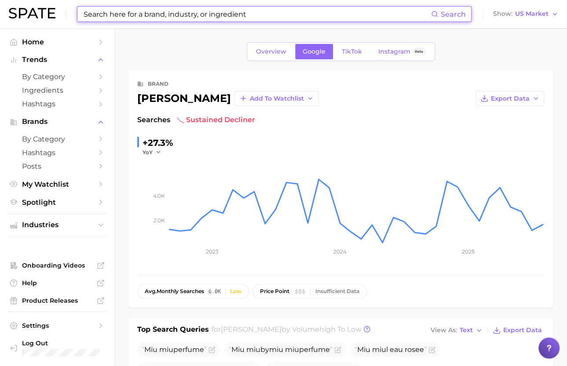
click at [204, 13] on input at bounding box center [257, 14] width 348 height 15
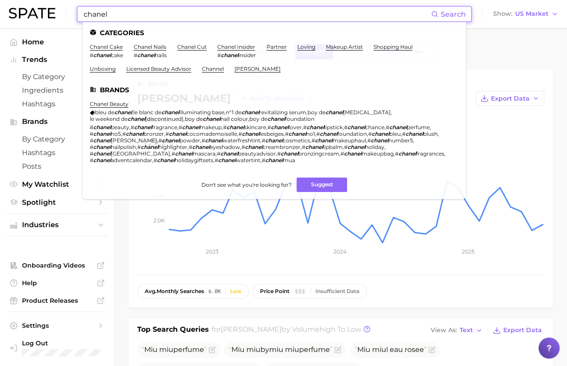
type input "chanel"
